Goal: Information Seeking & Learning: Learn about a topic

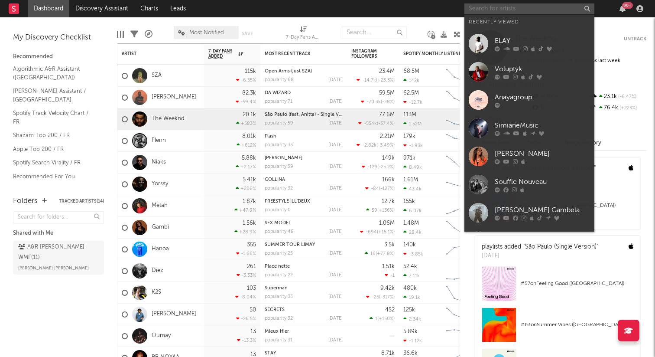
click at [489, 8] on input "text" at bounding box center [530, 8] width 130 height 11
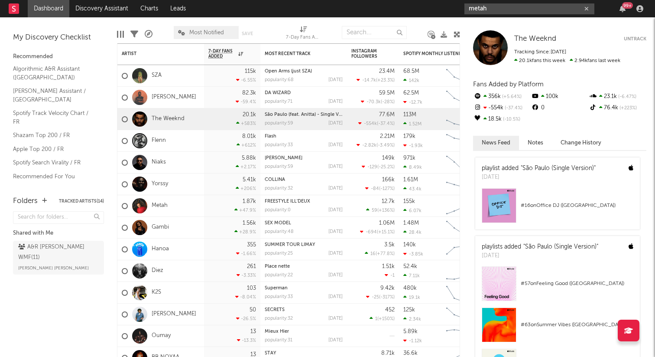
type input "metah"
click at [54, 5] on link "Dashboard" at bounding box center [49, 8] width 42 height 17
click at [504, 11] on input "metah" at bounding box center [530, 8] width 130 height 11
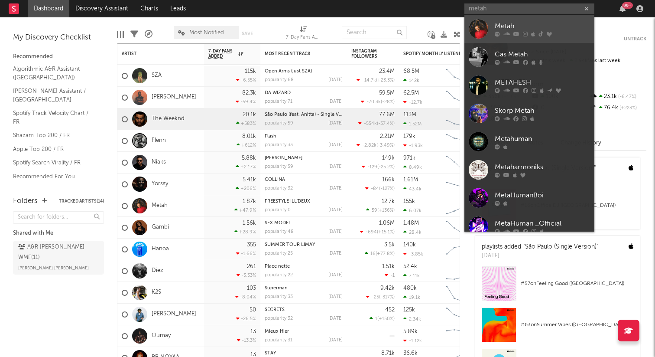
click at [507, 26] on div "Metah" at bounding box center [542, 26] width 95 height 10
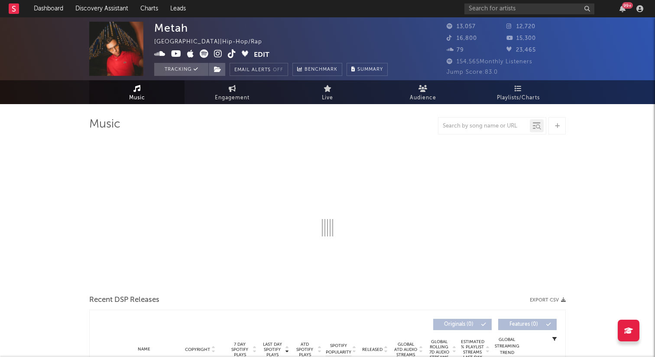
select select "6m"
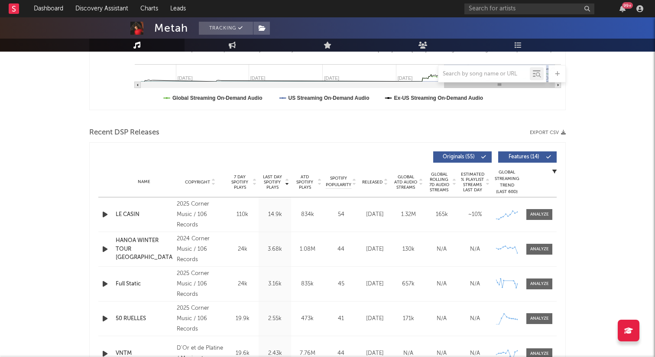
scroll to position [236, 0]
click at [536, 217] on span at bounding box center [539, 213] width 26 height 11
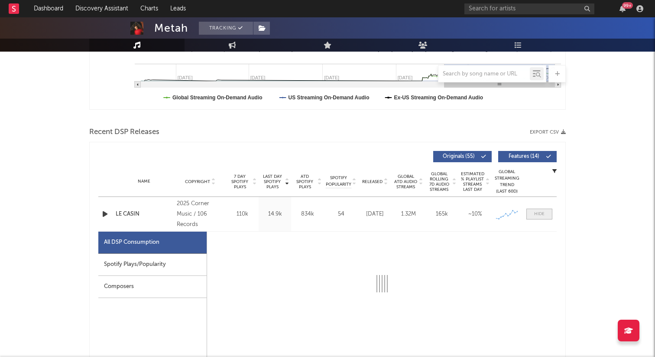
select select "1w"
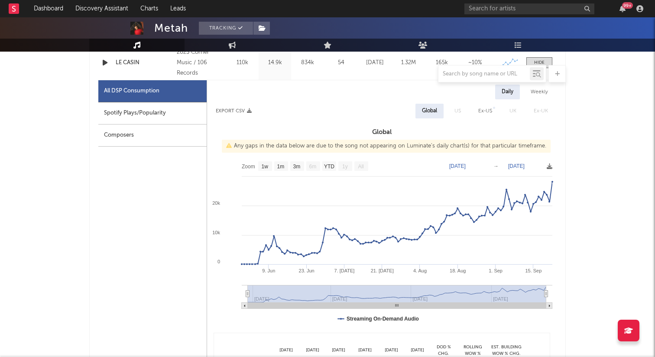
scroll to position [387, 0]
